Goal: Task Accomplishment & Management: Manage account settings

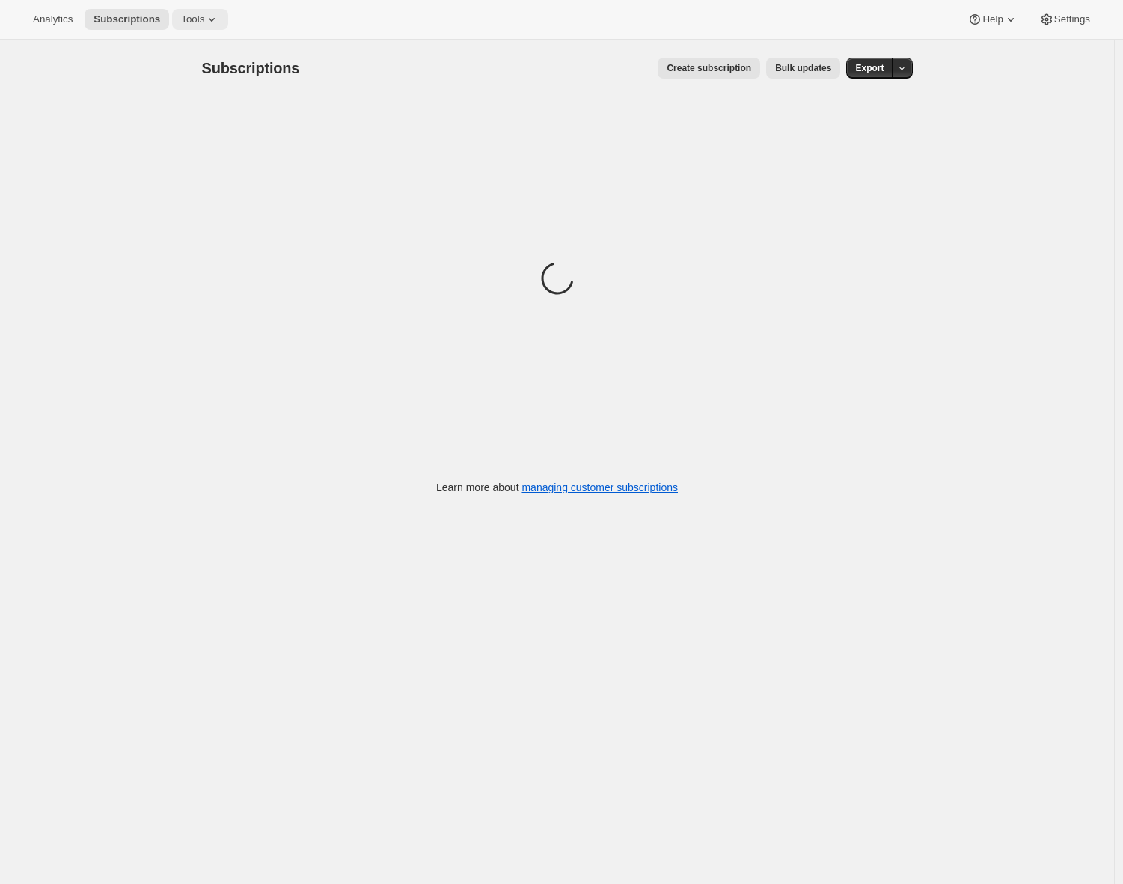
click at [216, 27] on button "Tools" at bounding box center [200, 19] width 56 height 21
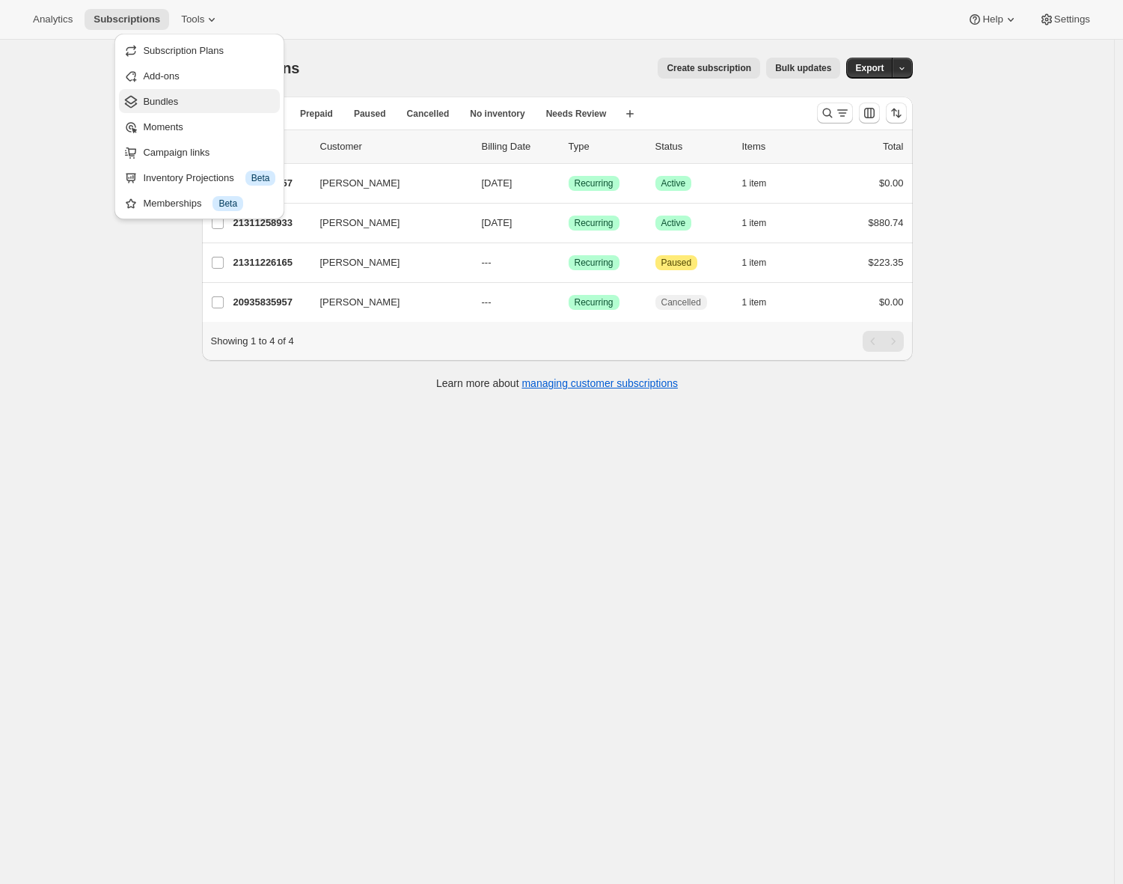
click at [181, 99] on span "Bundles" at bounding box center [209, 101] width 132 height 15
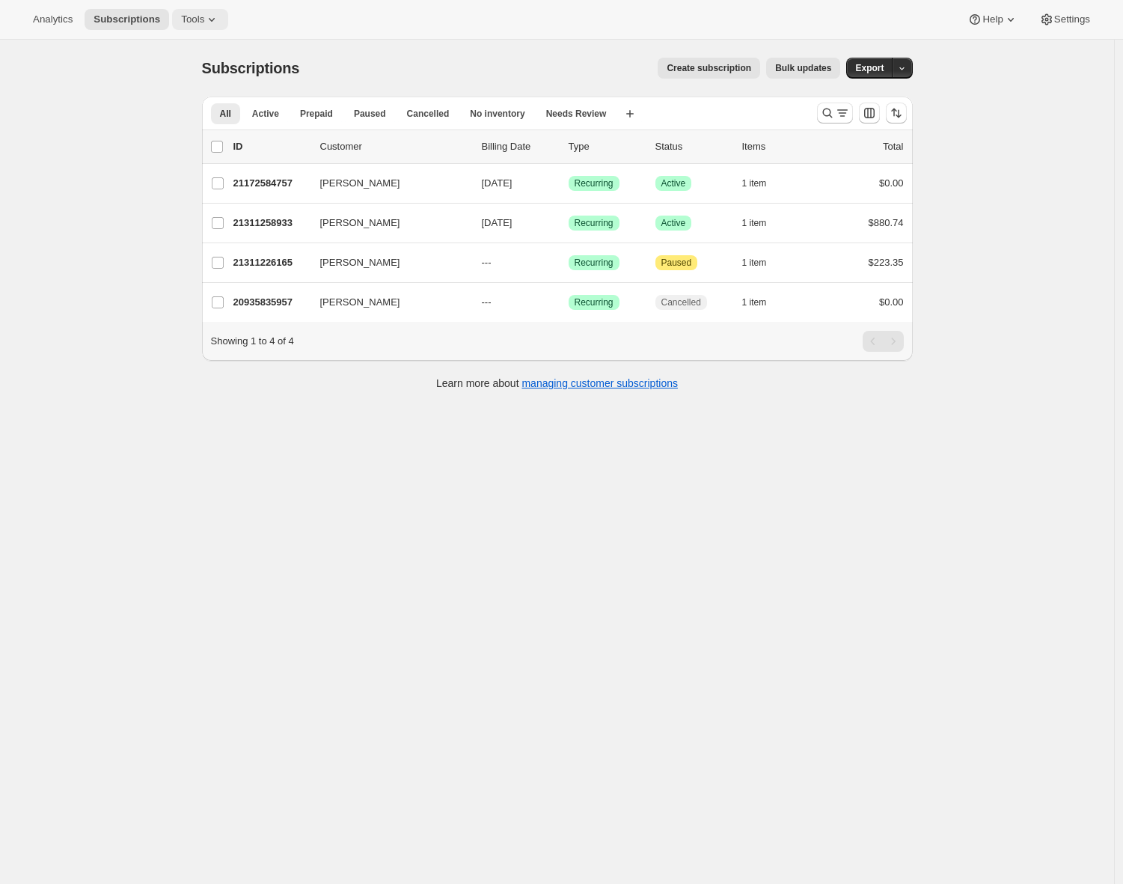
click at [204, 21] on span "Tools" at bounding box center [192, 19] width 23 height 12
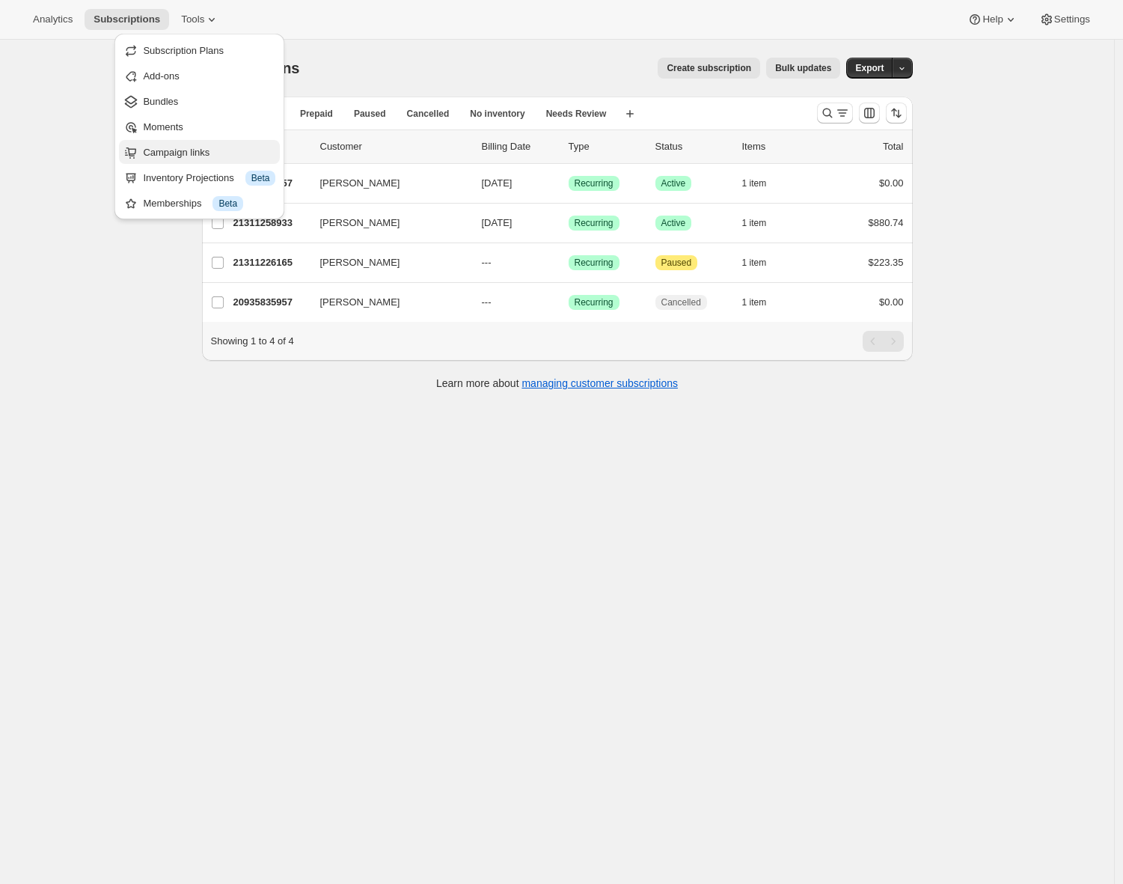
click at [172, 152] on span "Campaign links" at bounding box center [176, 152] width 67 height 11
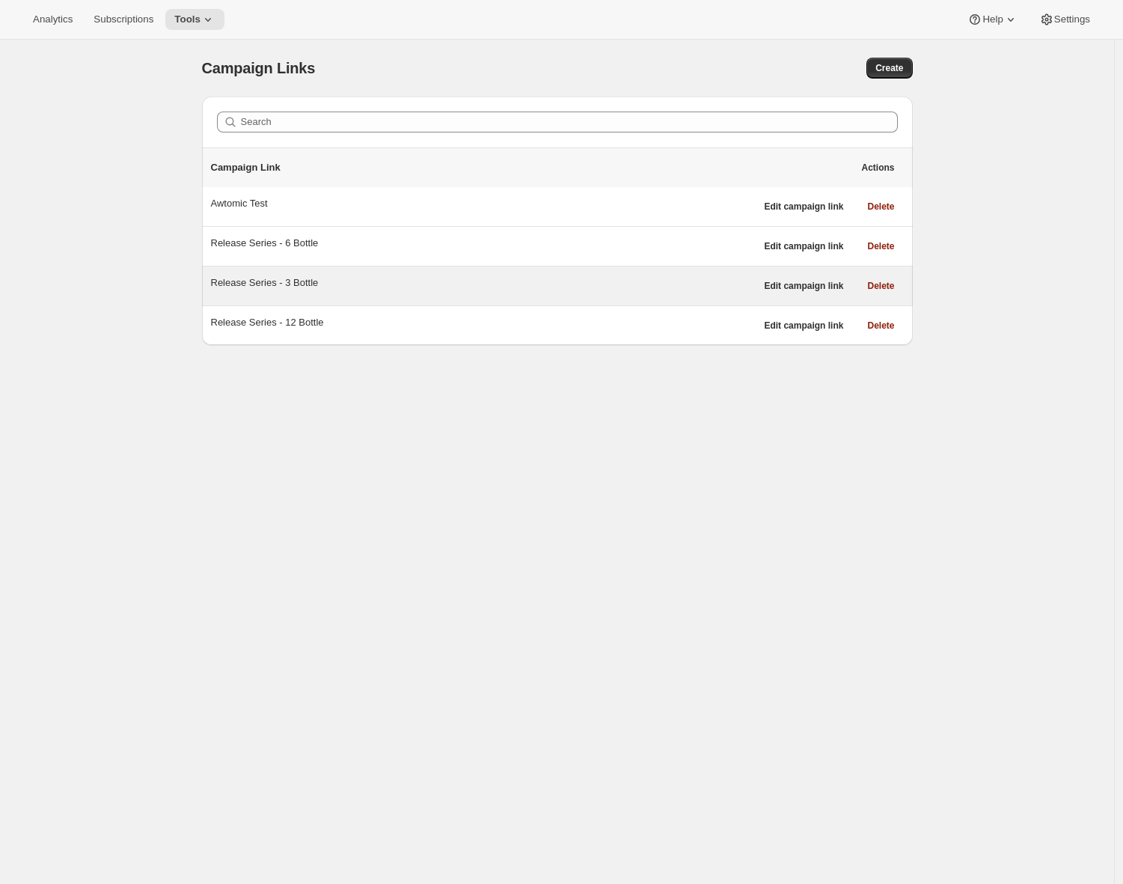
click at [428, 290] on div "Release Series - 3 Bottle" at bounding box center [483, 282] width 545 height 15
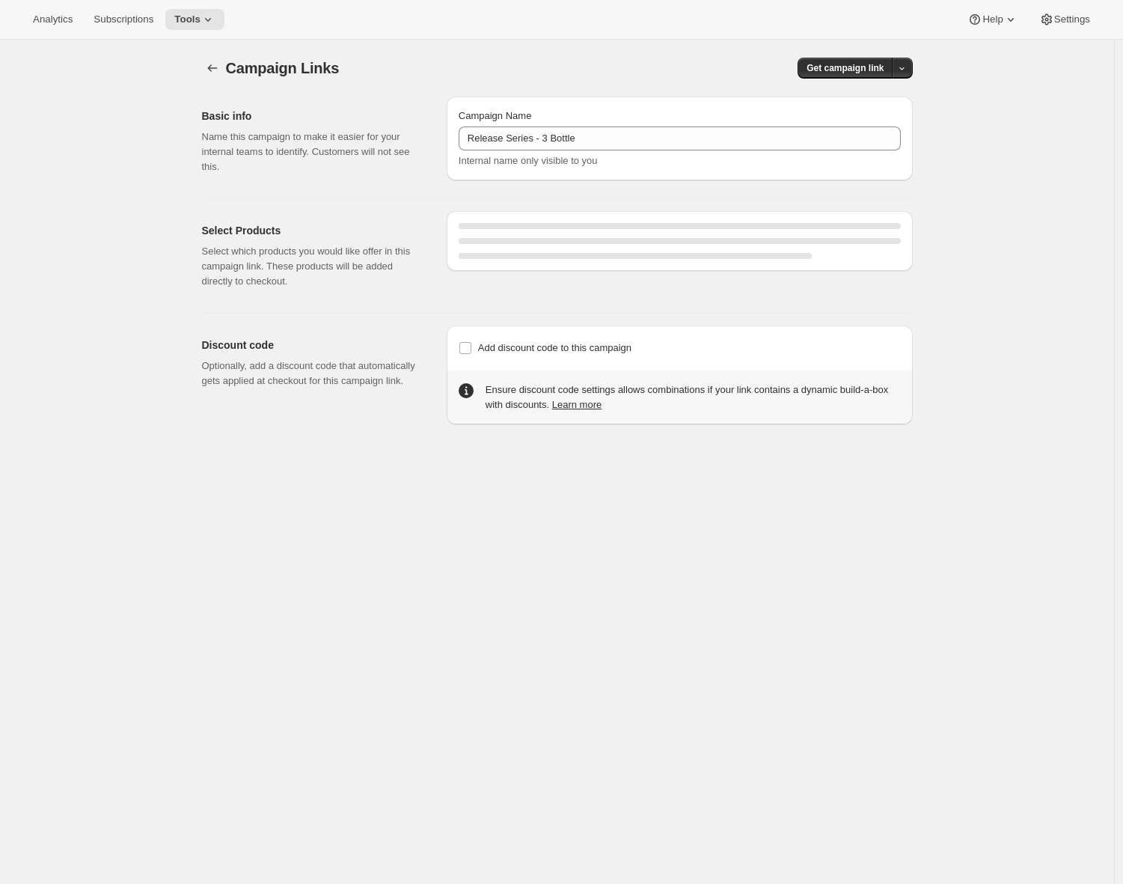
select select "gid://shopify/SellingPlan/710463488309"
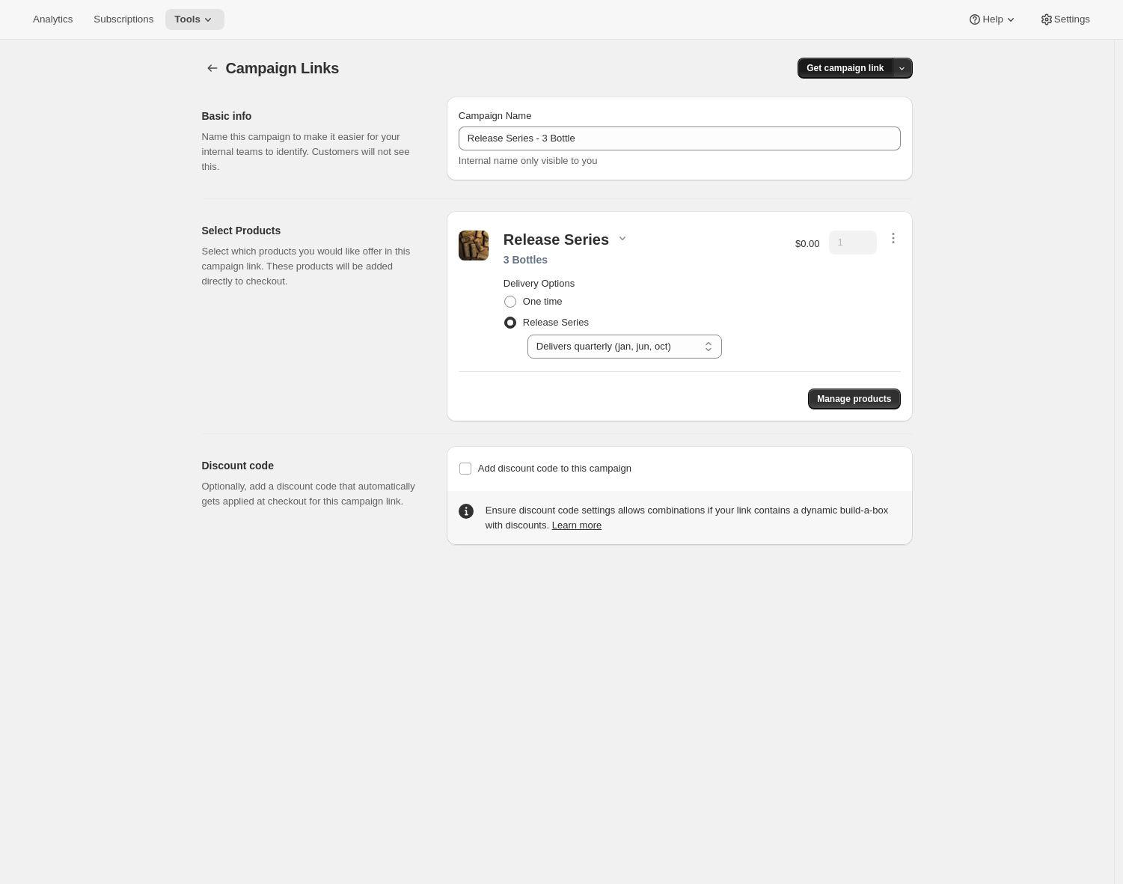
click at [859, 68] on span "Get campaign link" at bounding box center [845, 68] width 77 height 12
click at [874, 100] on span "Copy Link" at bounding box center [885, 99] width 43 height 11
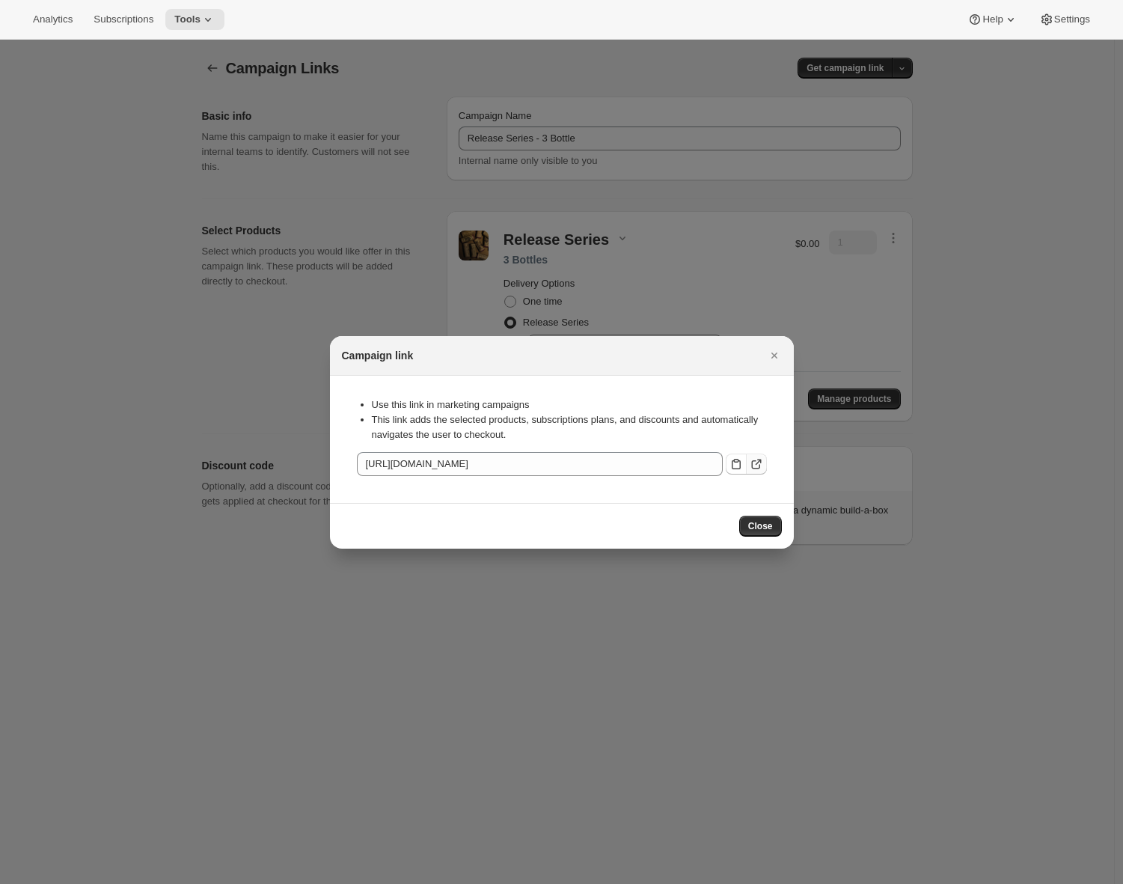
click at [763, 460] on icon ":r28:" at bounding box center [756, 463] width 15 height 15
click at [773, 351] on icon "Close" at bounding box center [774, 355] width 15 height 15
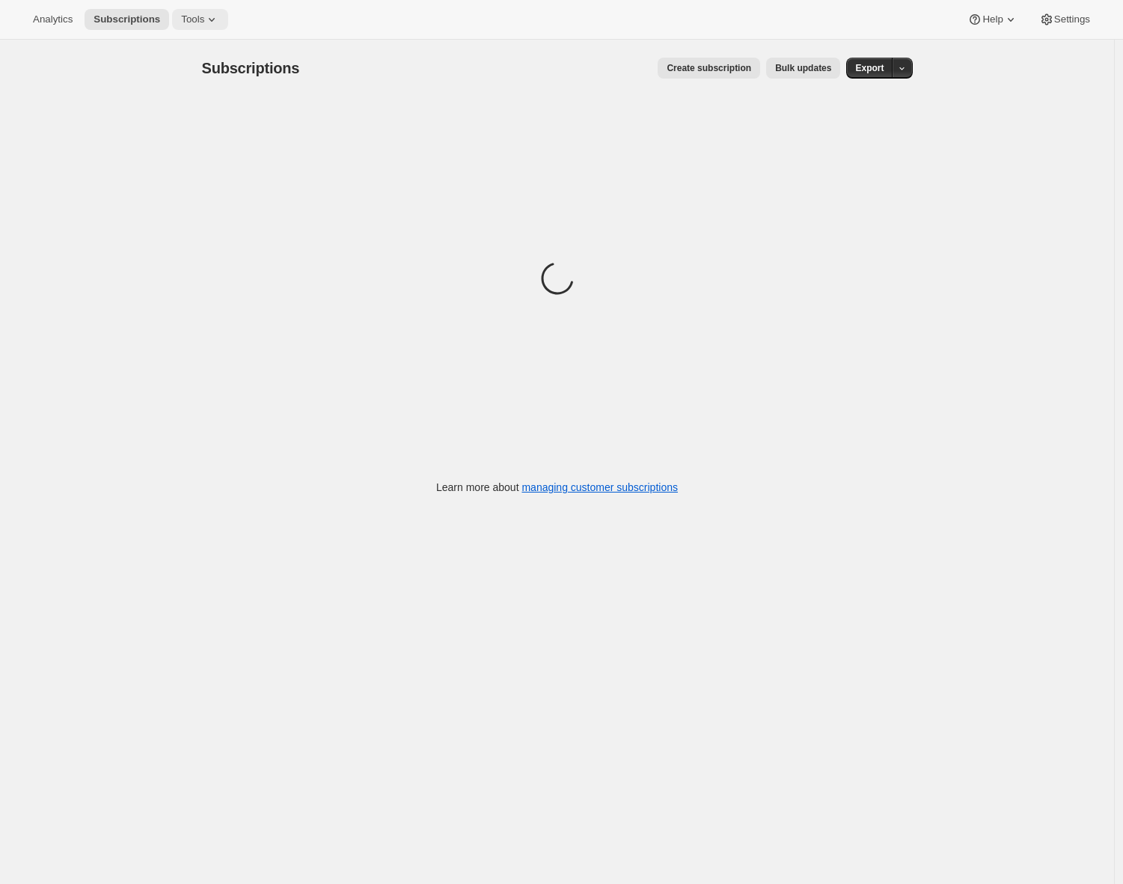
click at [213, 24] on icon at bounding box center [211, 19] width 15 height 15
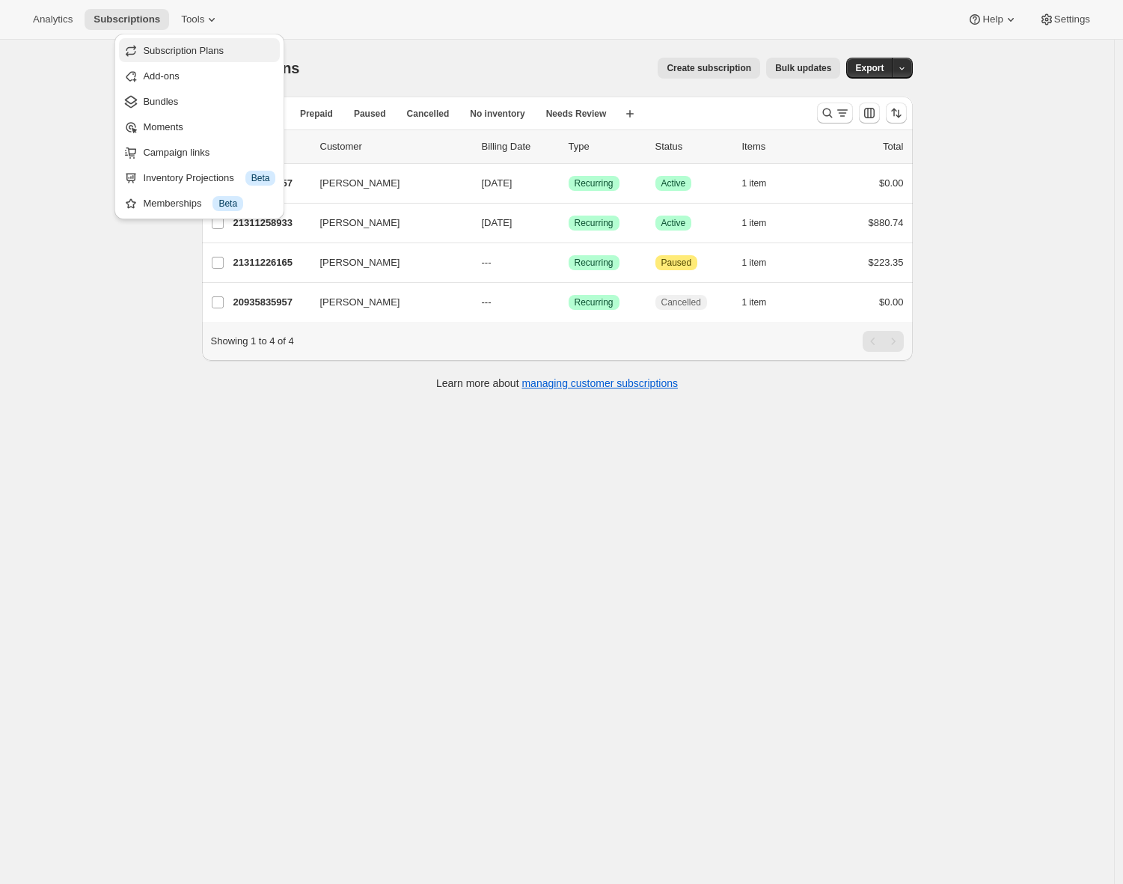
click at [182, 55] on span "Subscription Plans" at bounding box center [183, 50] width 81 height 11
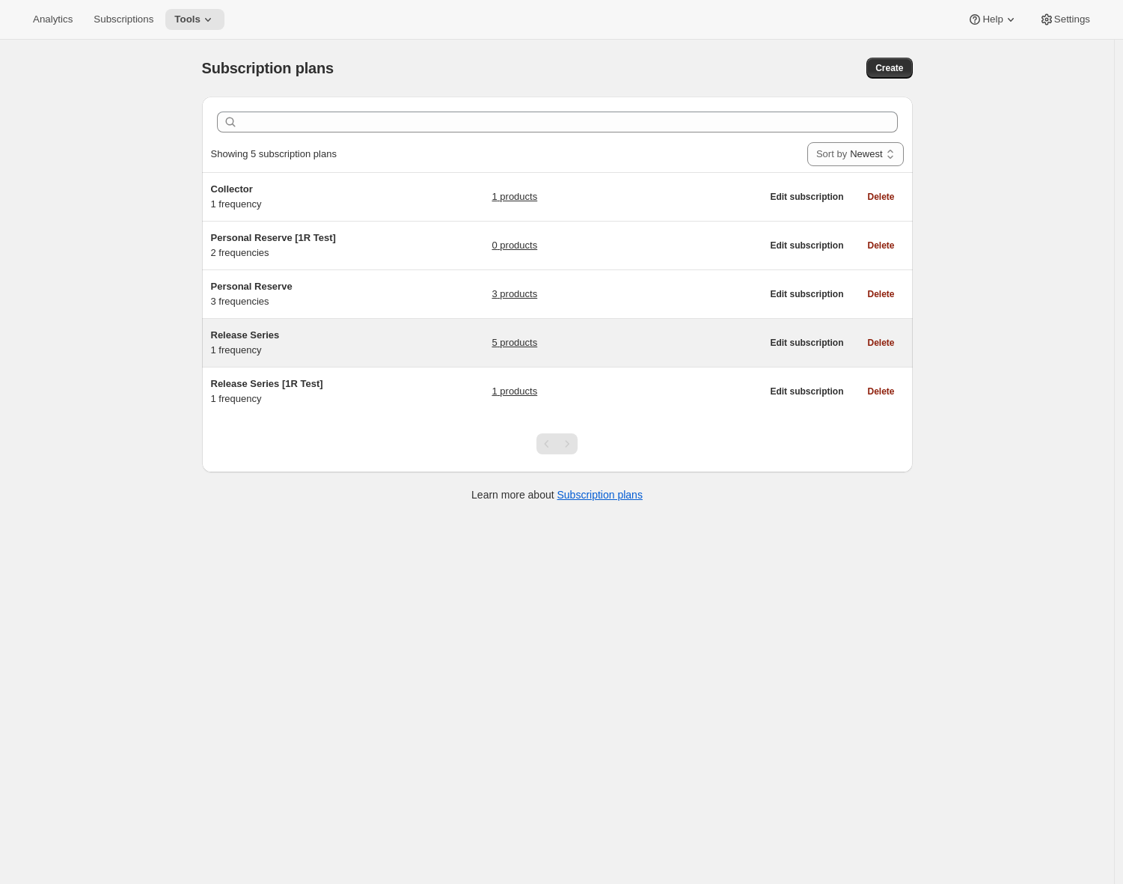
click at [330, 331] on h5 "Release Series" at bounding box center [304, 335] width 187 height 15
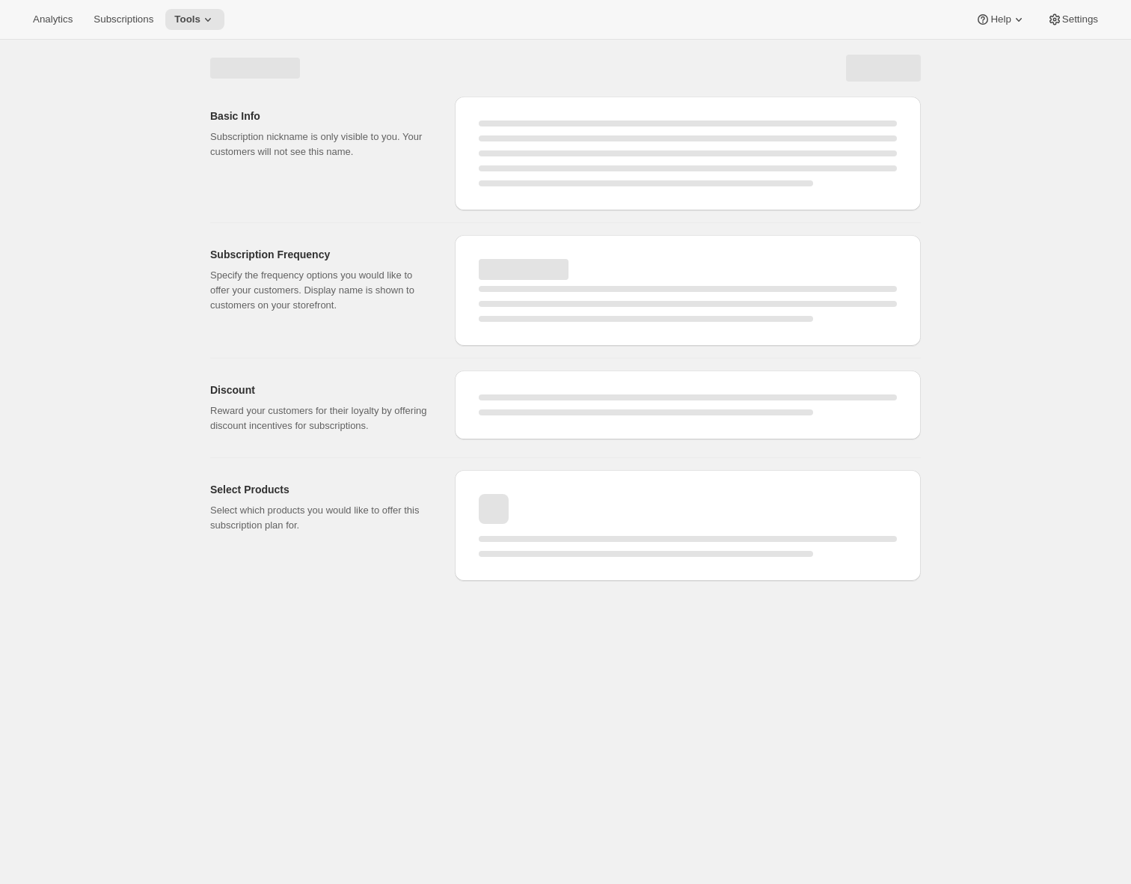
select select "WEEK"
select select "MONTH"
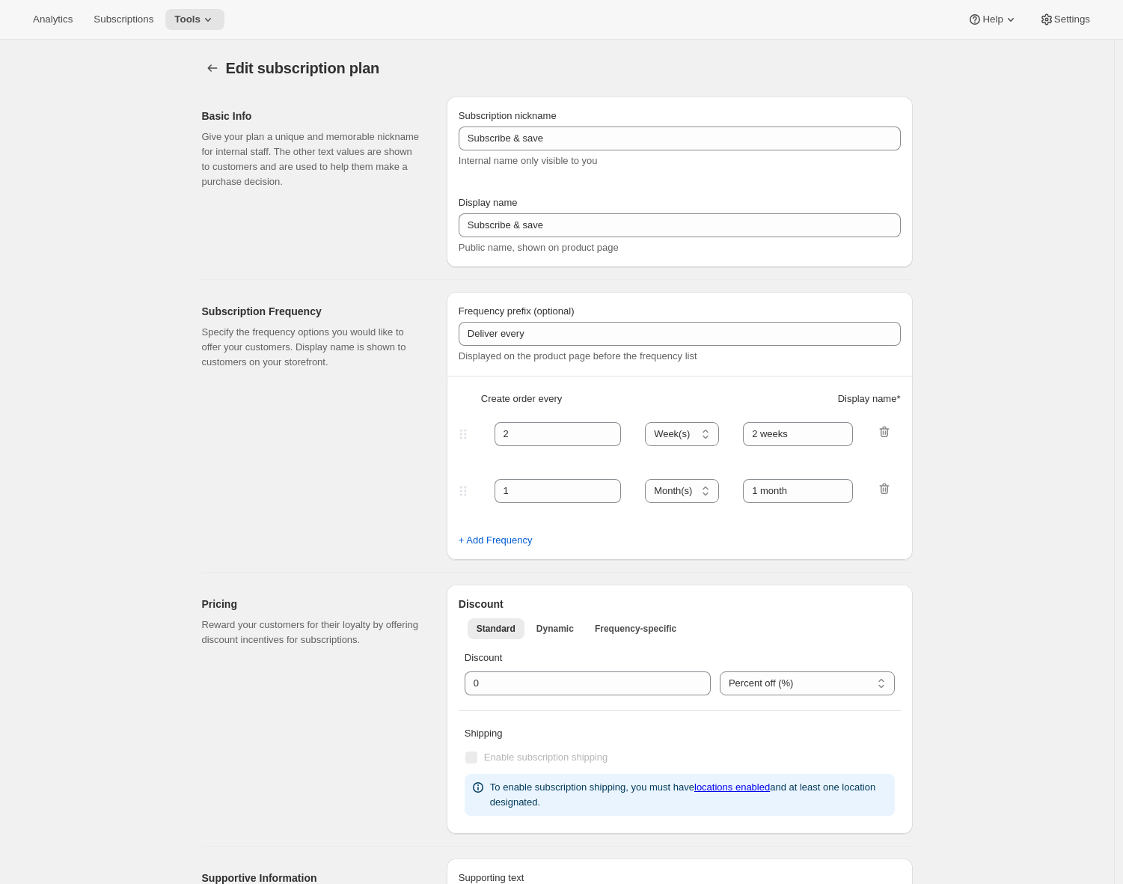
type input "Release Series"
type input "Delivers quarterly"
type input "4"
select select "MONTH"
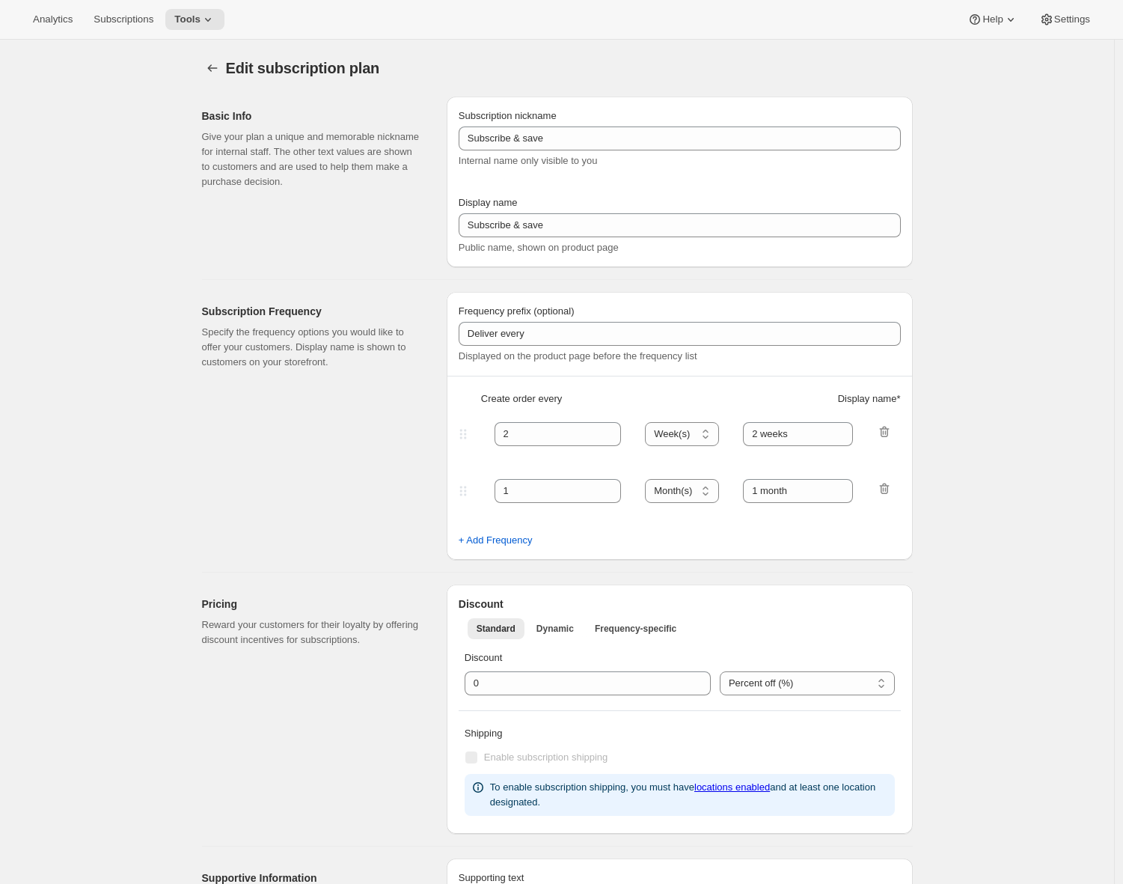
type input "(Jan, Jun, Oct)"
type input "Choose how many bottles you want of the Napa Valley Release​, Alexander Valley …"
checkbox input "true"
select select "YEARDAY"
select select "6"
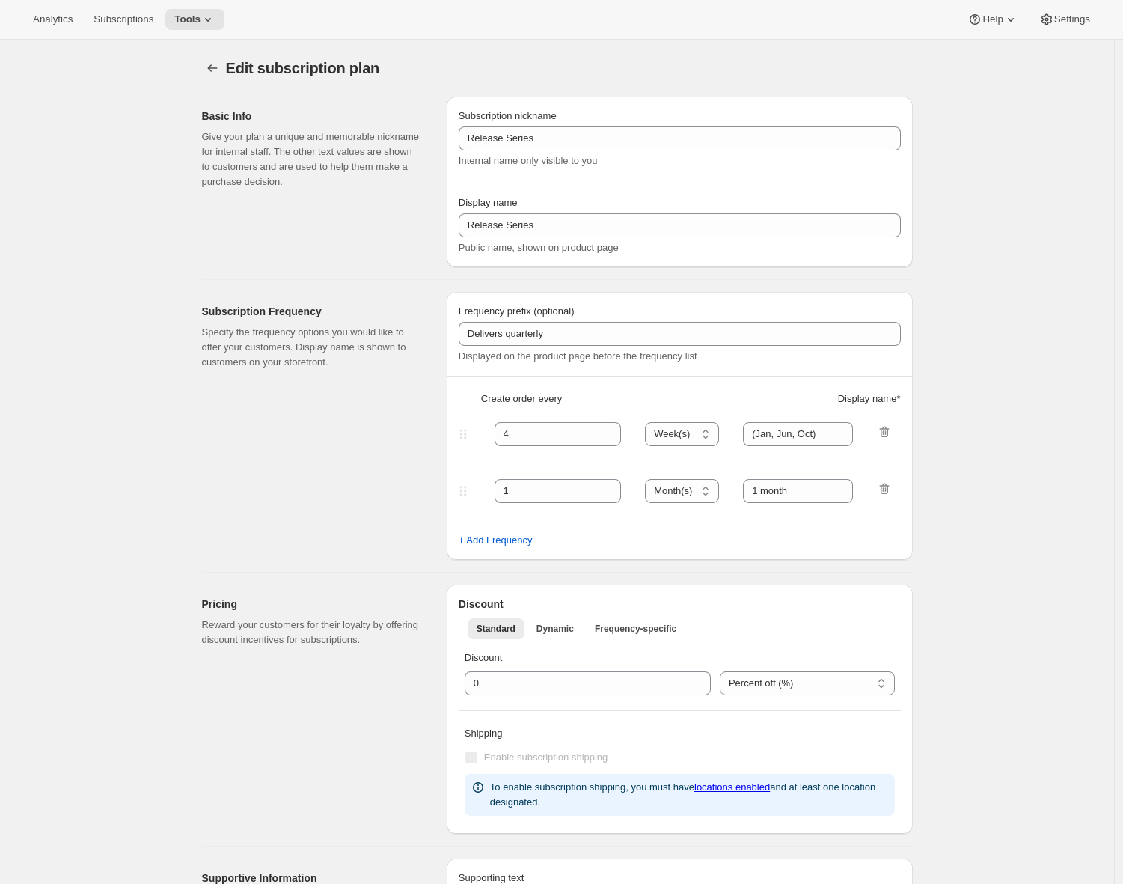
select select "10"
